Goal: Check status: Check status

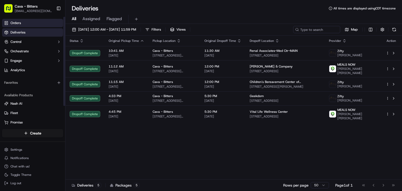
click at [27, 21] on link "Orders" at bounding box center [32, 23] width 61 height 8
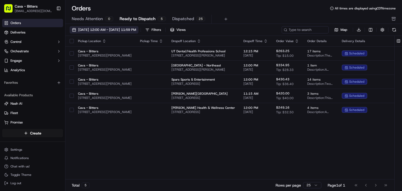
click at [105, 32] on span "[DATE] 12:00 AM - [DATE] 11:59 PM" at bounding box center [107, 29] width 58 height 5
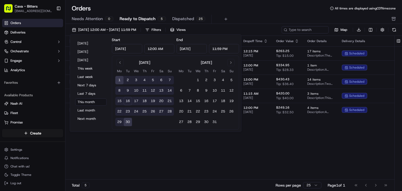
click at [136, 102] on button "17" at bounding box center [136, 101] width 8 height 8
type input "[DATE]"
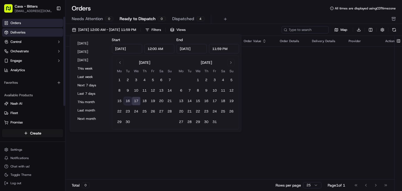
click at [14, 31] on span "Deliveries" at bounding box center [17, 32] width 15 height 5
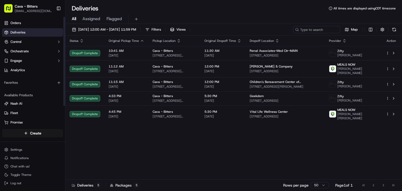
click at [105, 34] on div "[DATE] 12:00 AM - [DATE] 11:59 PM Filters Views Map" at bounding box center [233, 31] width 337 height 10
click at [110, 34] on div "[DATE] 12:00 AM - [DATE] 11:59 PM Filters Views Map" at bounding box center [233, 31] width 337 height 10
click at [110, 31] on span "[DATE] 12:00 AM - [DATE] 11:59 PM" at bounding box center [107, 29] width 58 height 5
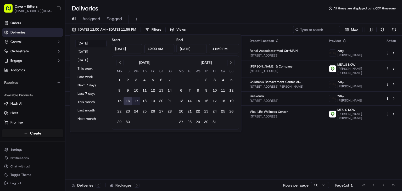
click at [133, 104] on button "17" at bounding box center [136, 101] width 8 height 8
type input "[DATE]"
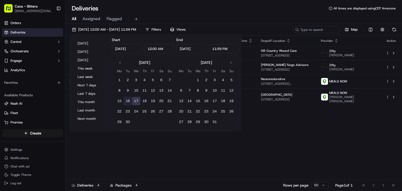
click at [290, 106] on div "Status Original Pickup Time Pickup Location Original Dropoff Time Dropoff Locat…" at bounding box center [233, 108] width 336 height 144
